Goal: Information Seeking & Learning: Learn about a topic

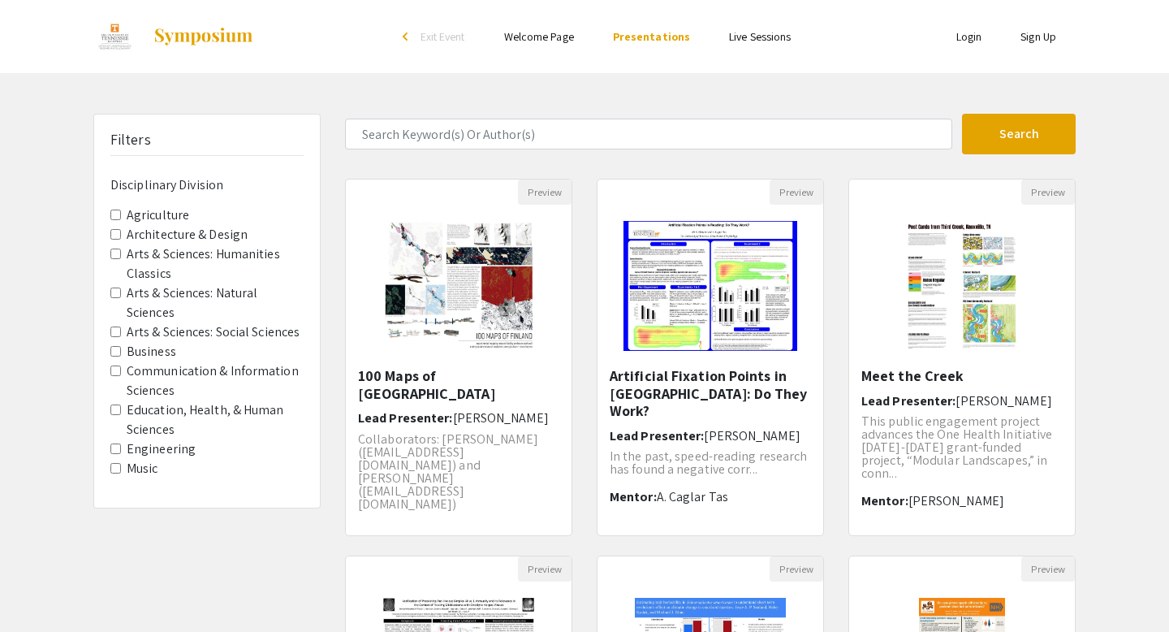
click at [117, 295] on Sciences "Arts & Sciences: Natural Sciences" at bounding box center [115, 292] width 11 height 11
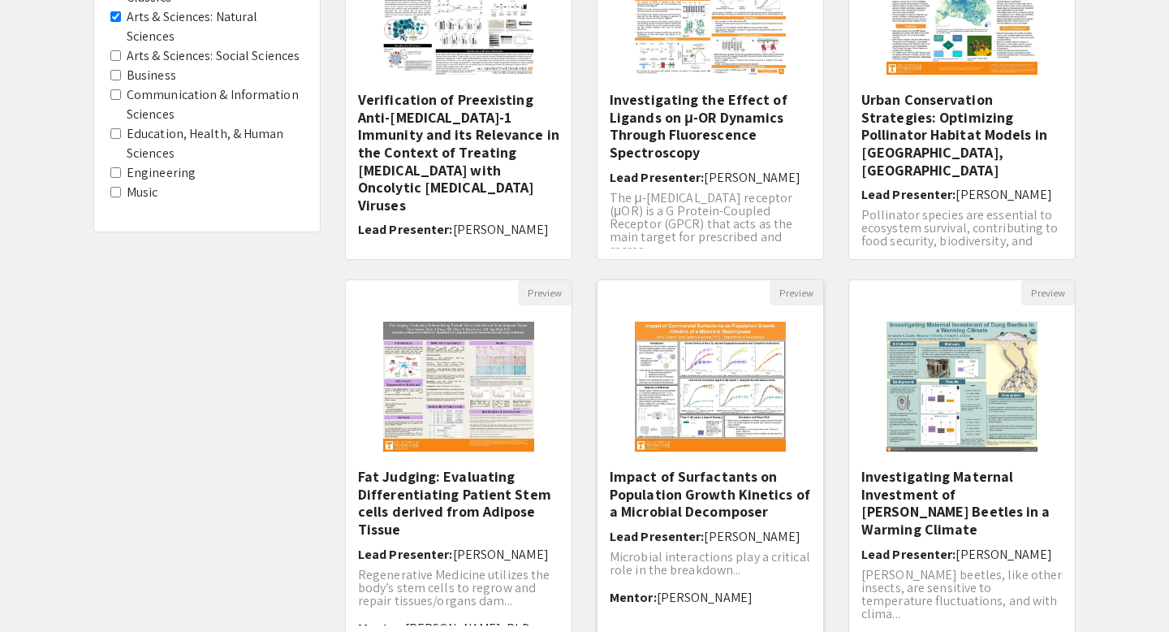
scroll to position [252, 0]
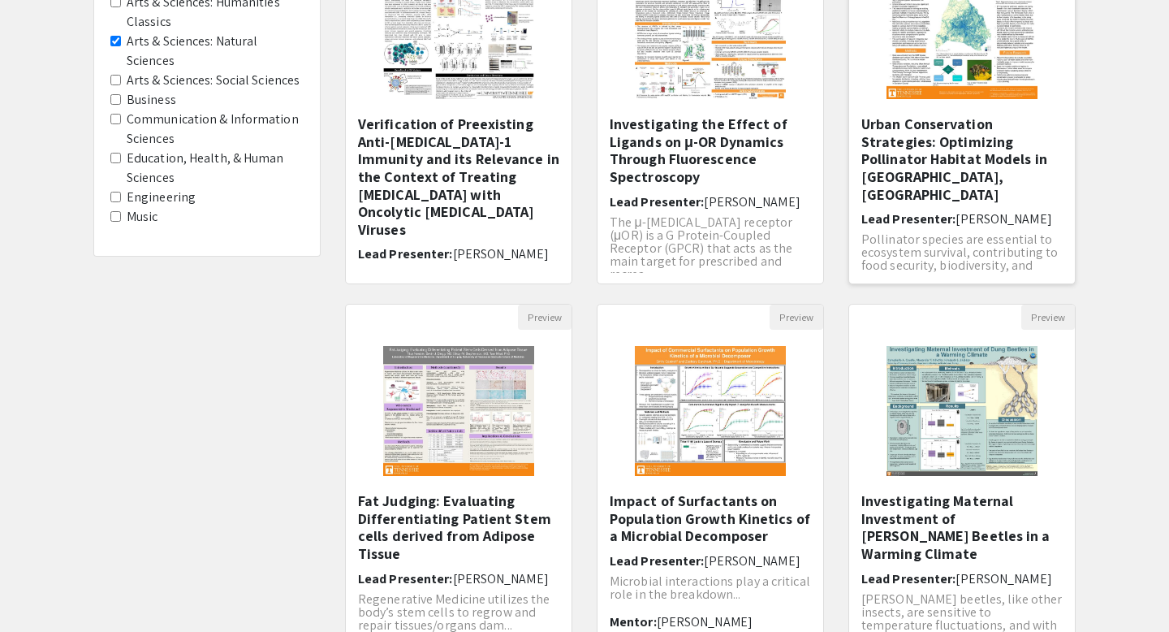
click at [893, 148] on h5 "Urban Conservation Strategies: Optimizing Pollinator Habitat Models in [GEOGRAP…" at bounding box center [961, 159] width 201 height 88
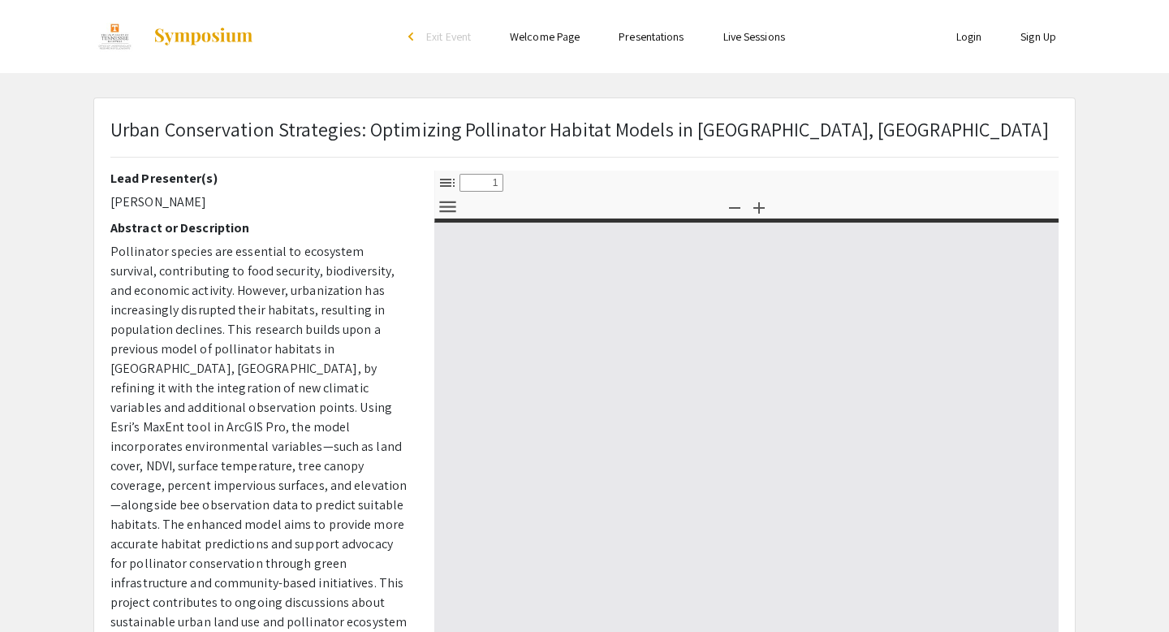
select select "custom"
type input "0"
select select "custom"
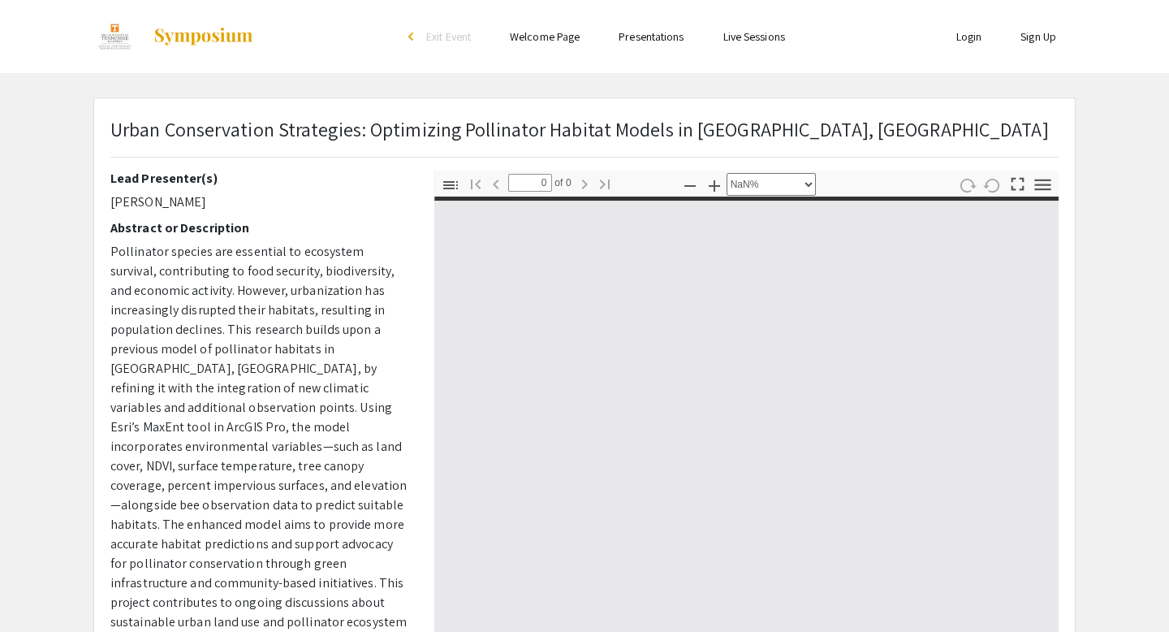
type input "1"
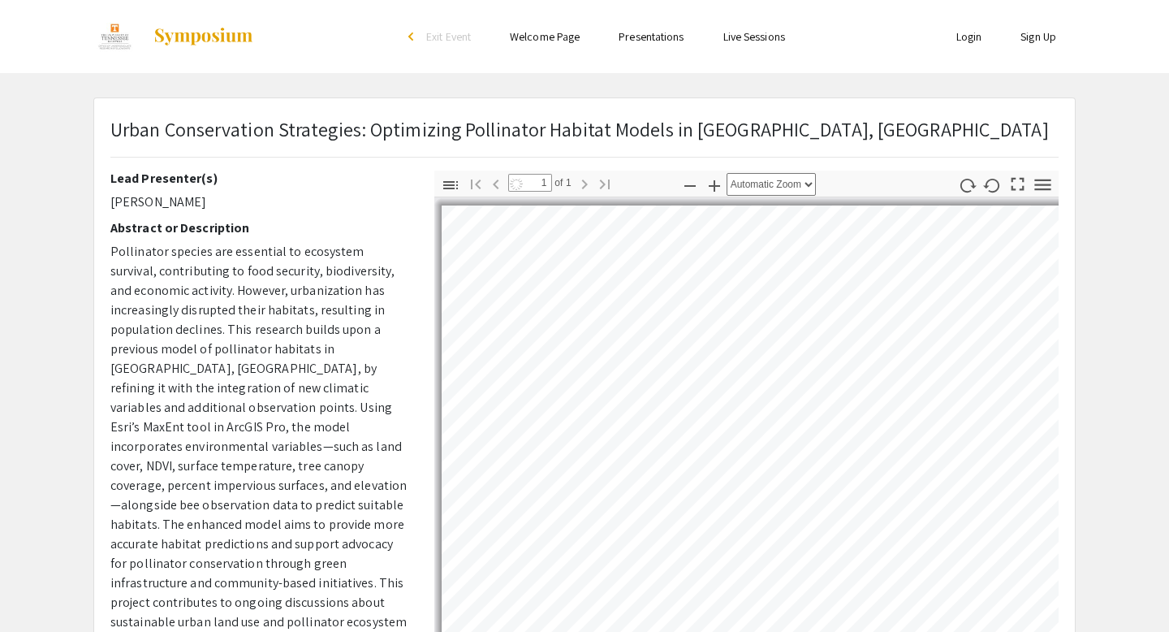
select select "auto"
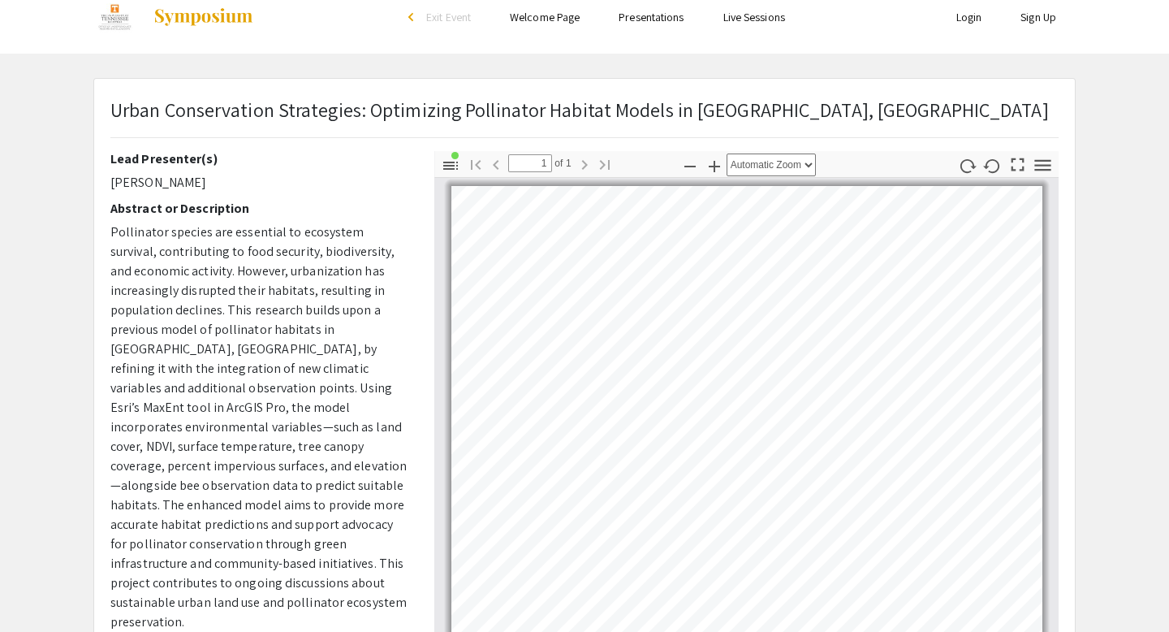
scroll to position [15, 0]
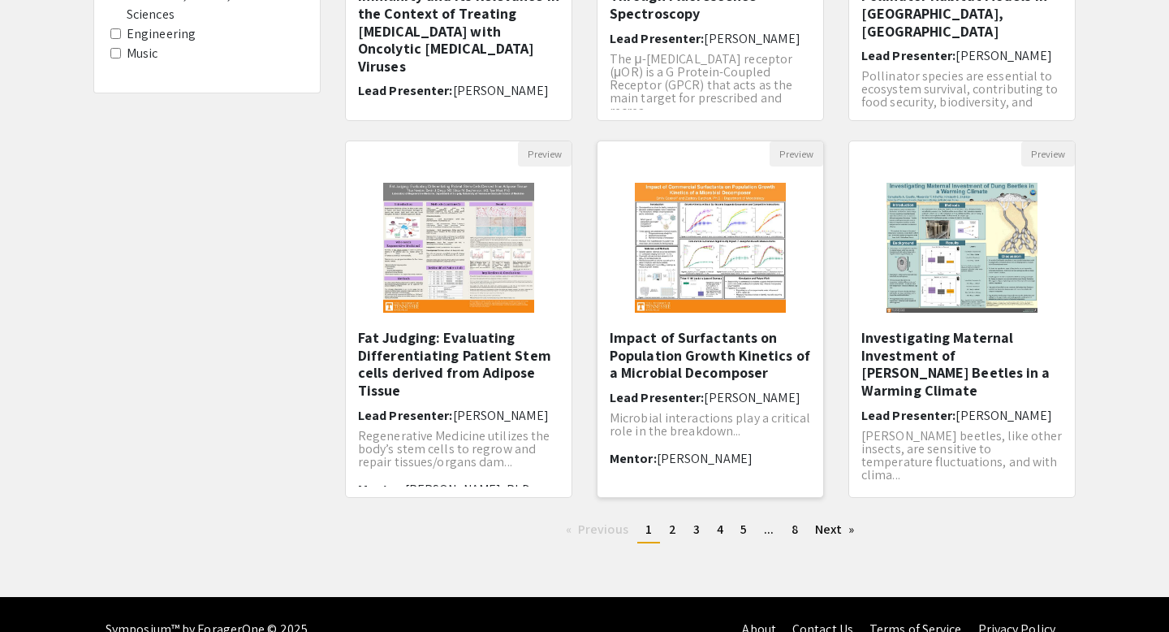
scroll to position [423, 0]
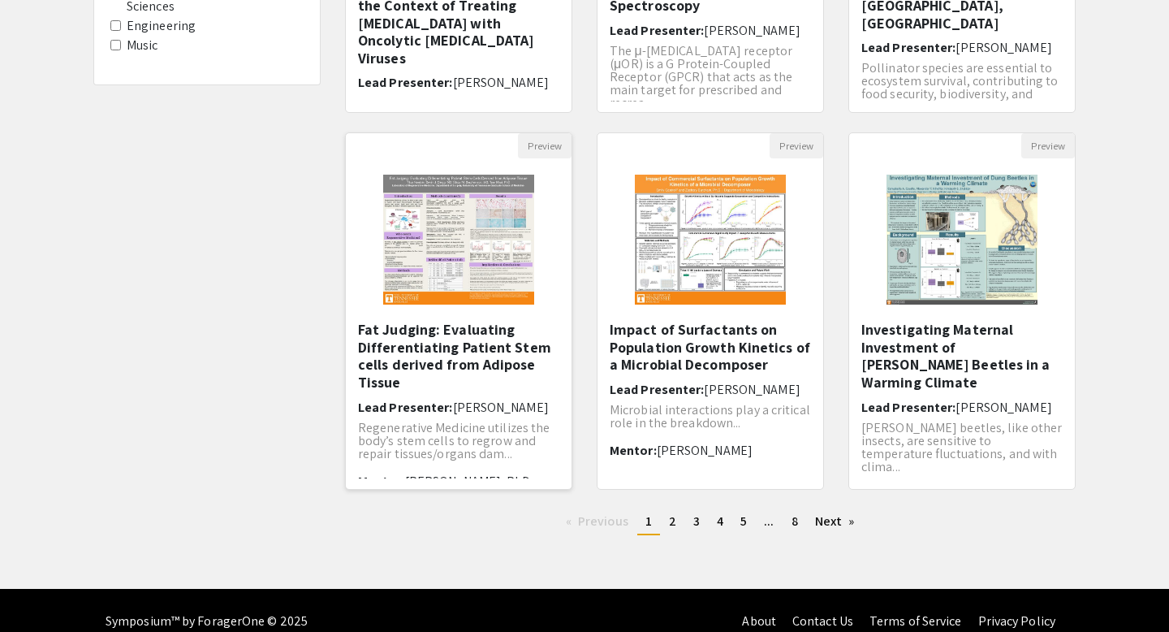
click at [475, 356] on h5 "Fat Judging: Evaluating Differentiating Patient Stem cells derived from Adipose…" at bounding box center [458, 356] width 201 height 70
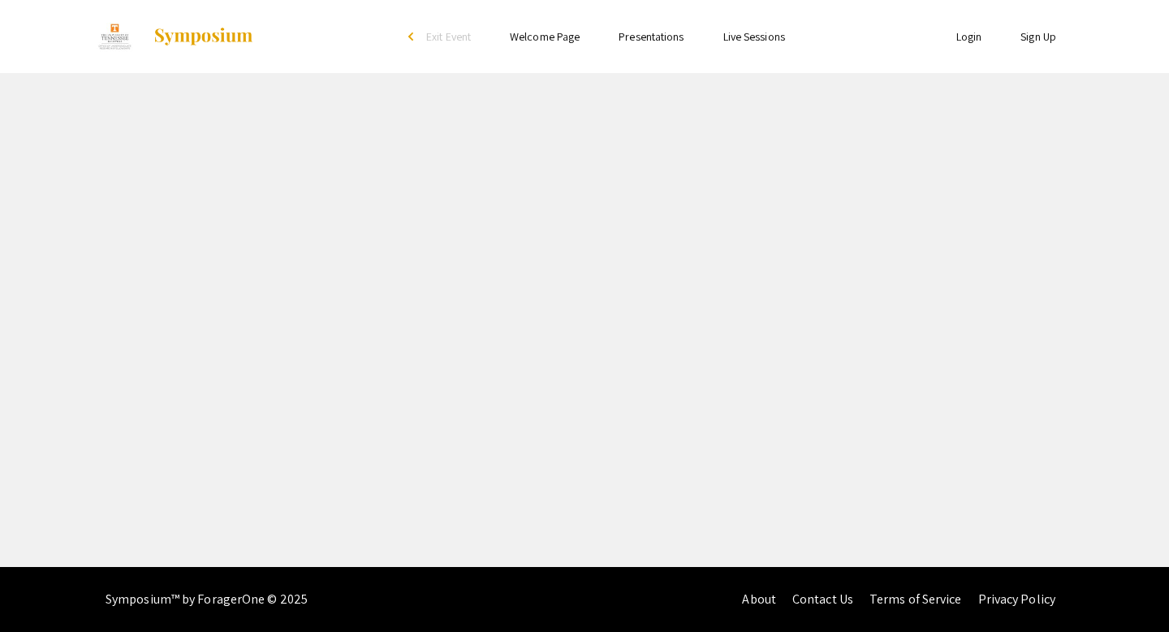
select select "custom"
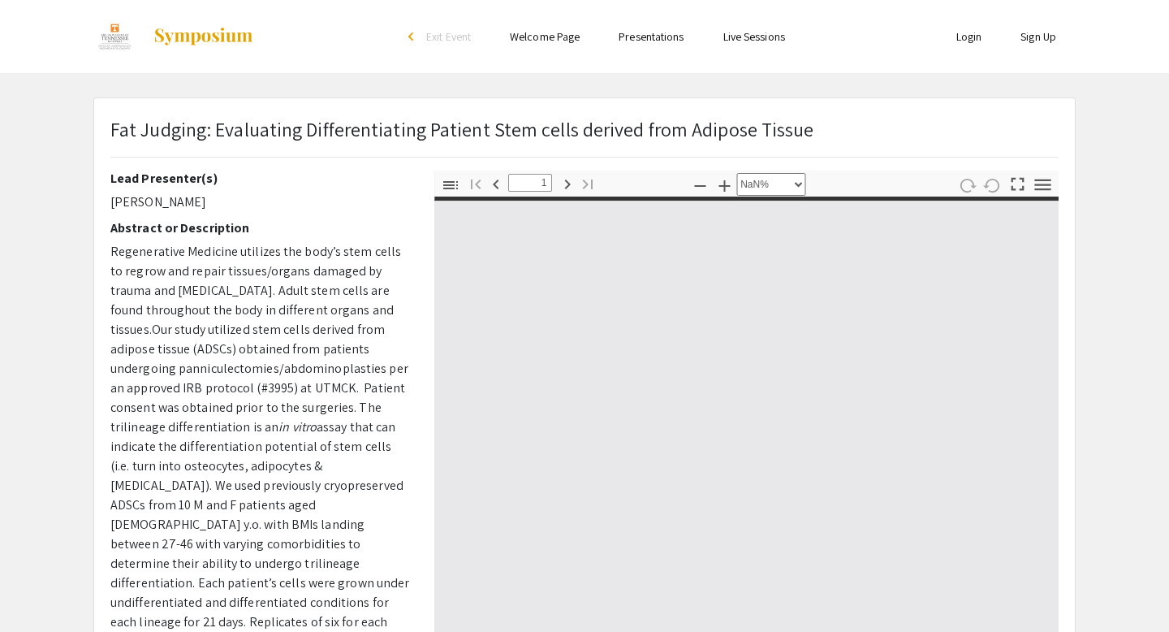
type input "0"
select select "custom"
type input "1"
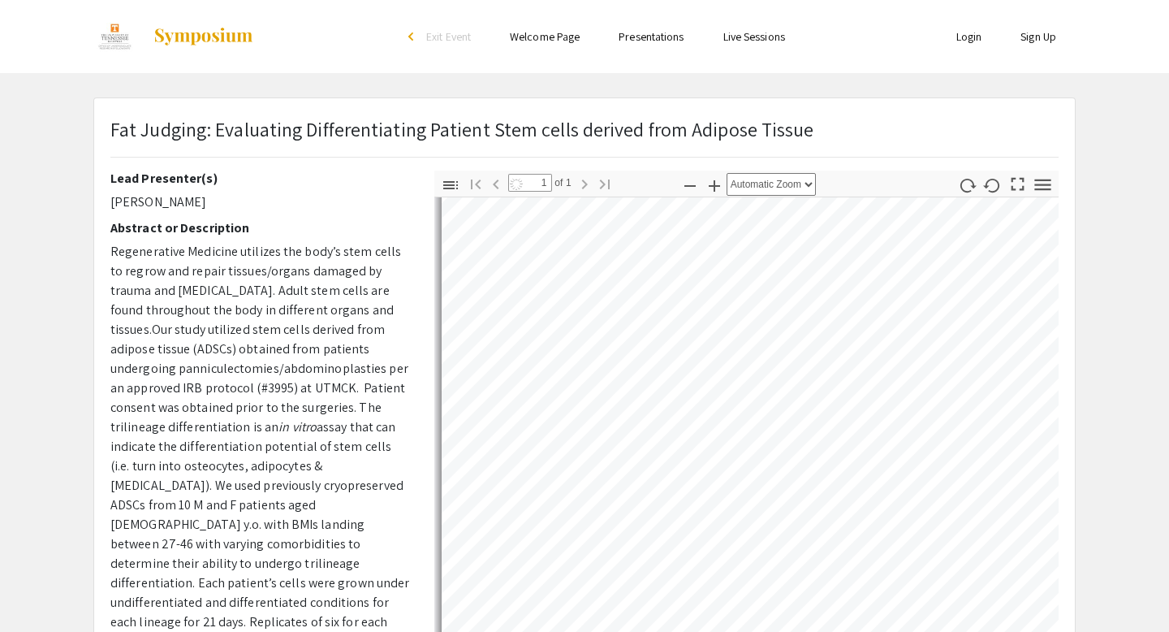
select select "auto"
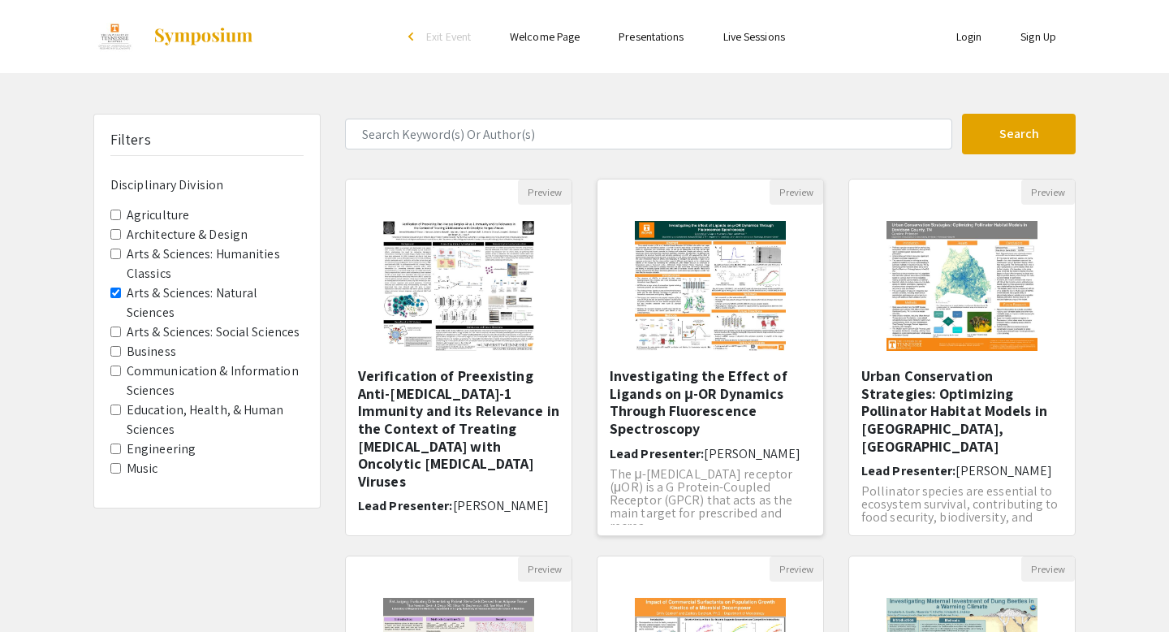
click at [649, 398] on h5 "Investigating the Effect of Ligands on μ-OR Dynamics Through Fluorescence Spect…" at bounding box center [710, 402] width 201 height 70
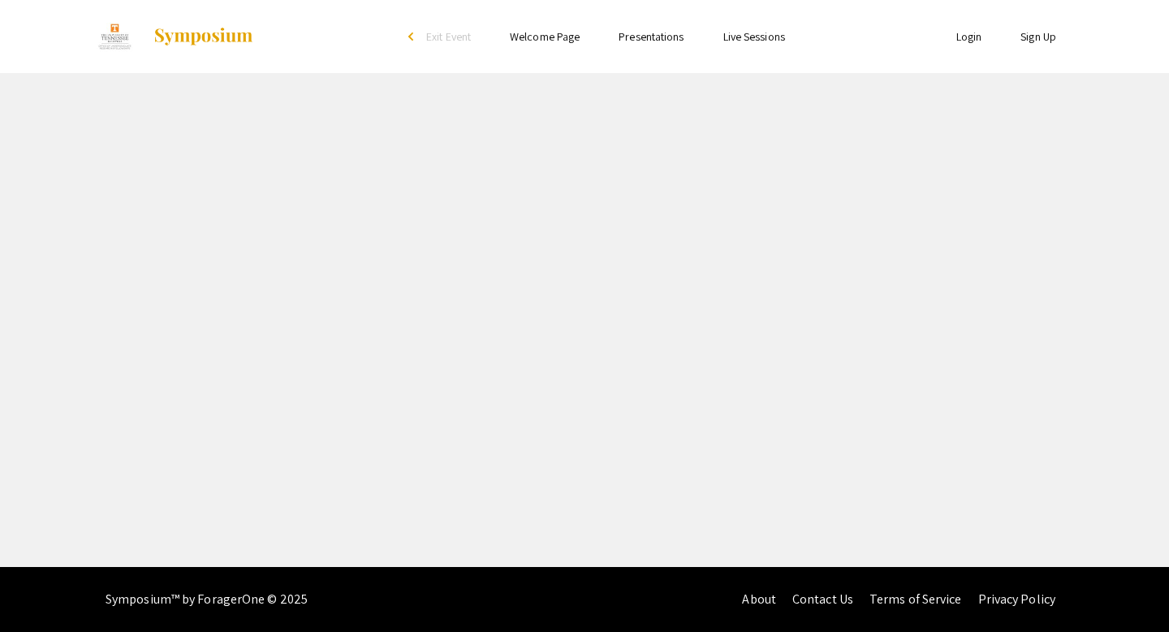
select select "custom"
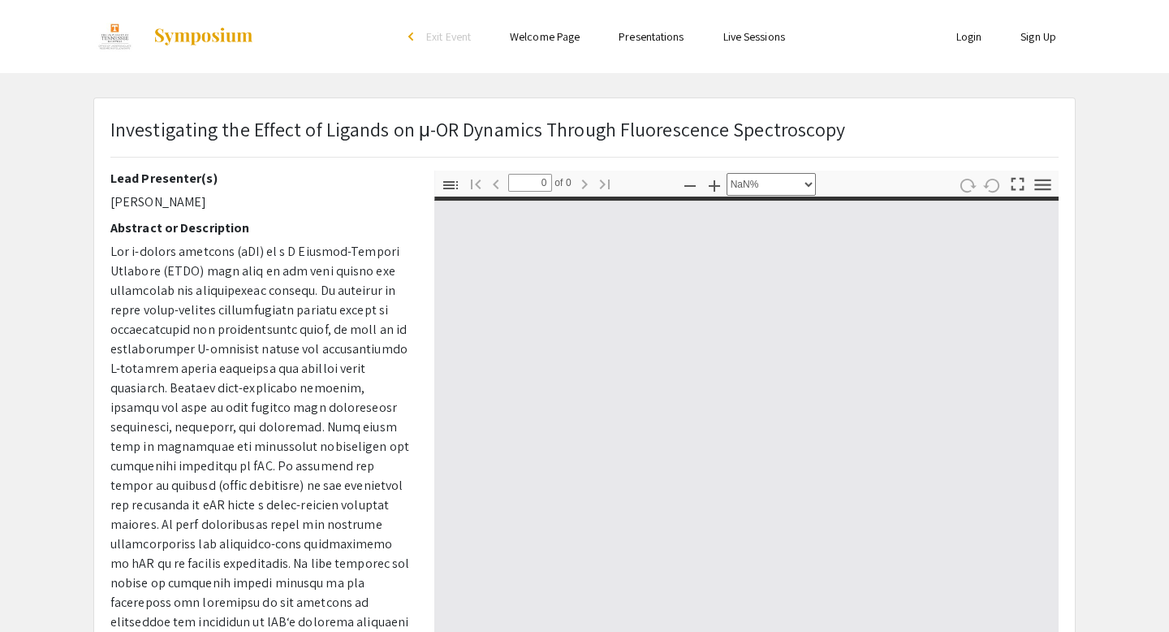
type input "1"
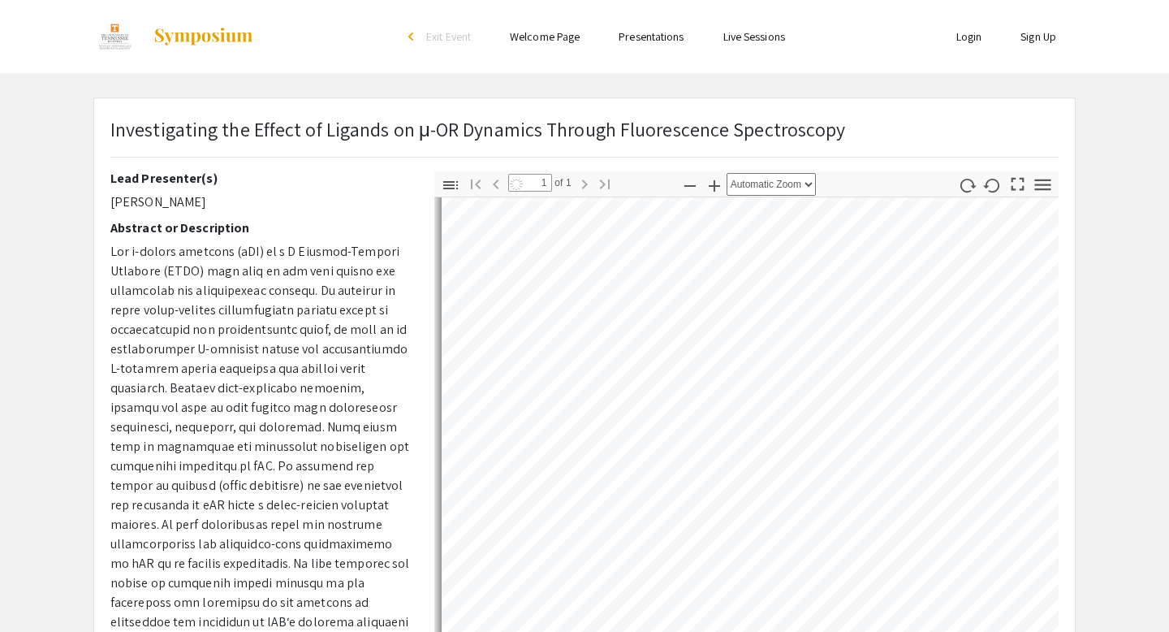
scroll to position [52, 0]
select select "auto"
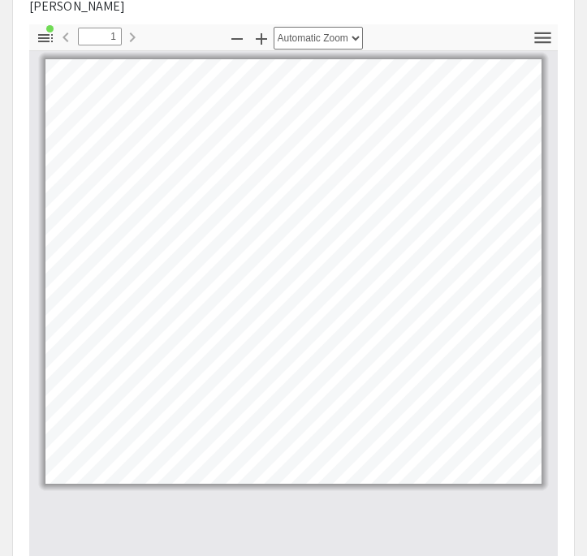
scroll to position [642, 0]
